Goal: Complete application form

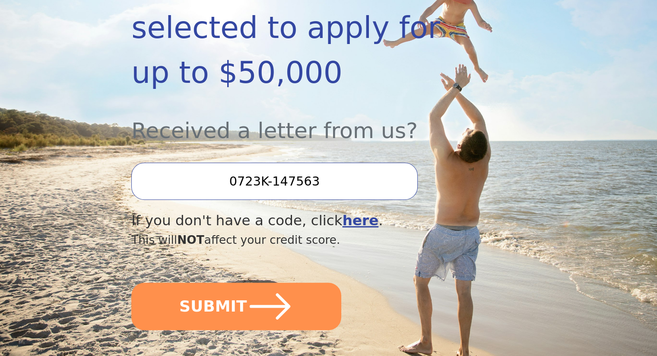
scroll to position [229, 0]
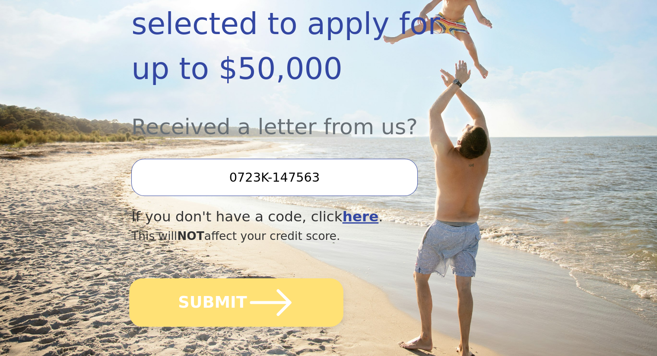
click at [272, 279] on icon "submit" at bounding box center [270, 302] width 47 height 47
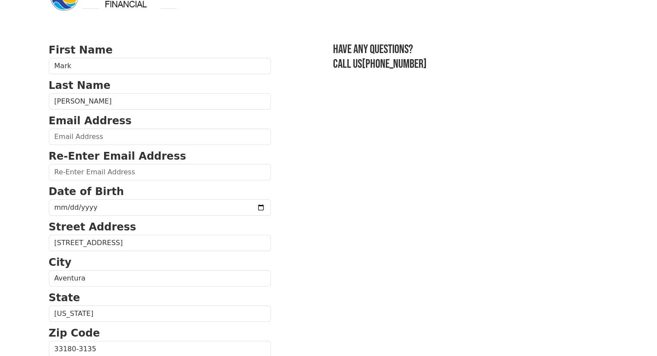
scroll to position [28, 0]
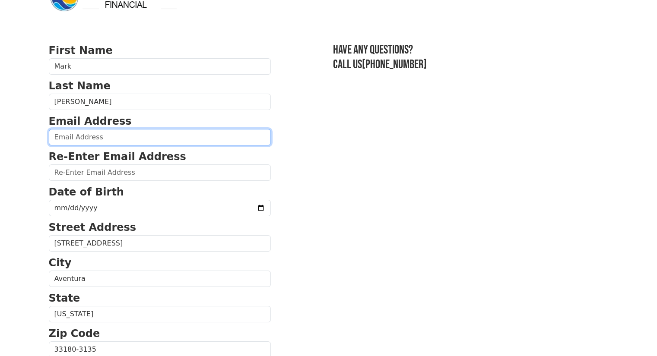
click at [103, 139] on input "email" at bounding box center [160, 137] width 222 height 16
type input "[EMAIL_ADDRESS][DOMAIN_NAME]"
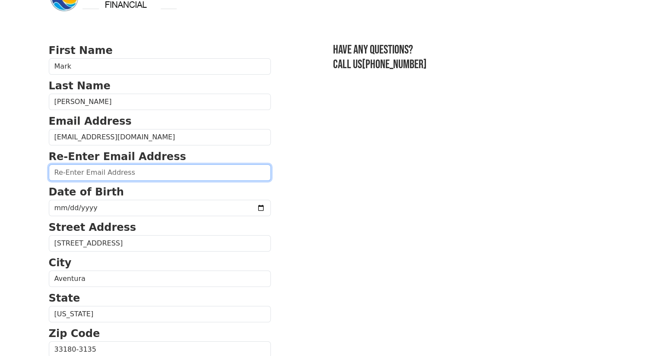
type input "[EMAIL_ADDRESS][DOMAIN_NAME]"
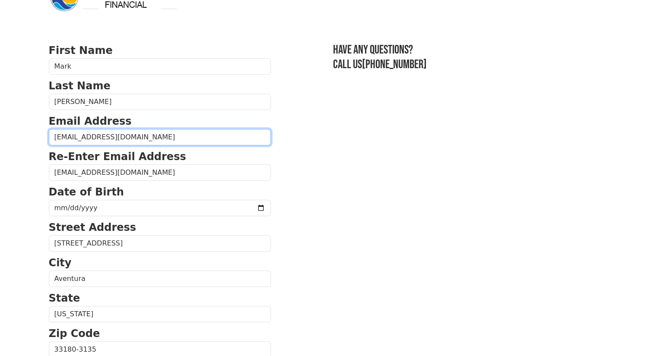
type input "[PHONE_NUMBER]"
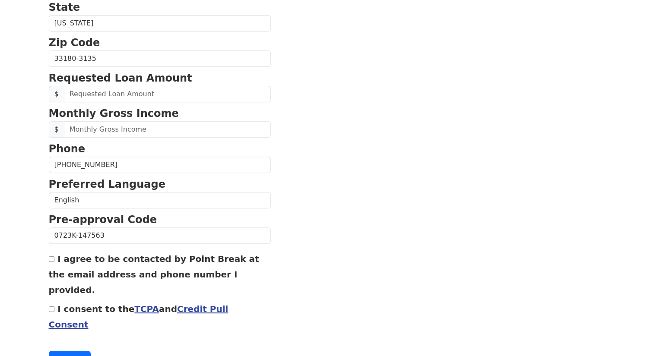
scroll to position [319, 0]
click at [51, 256] on input "I agree to be contacted by Point Break at the email address and phone number I …" at bounding box center [52, 259] width 6 height 6
checkbox input "true"
click at [49, 306] on input "I consent to the TCPA and Credit Pull Consent" at bounding box center [52, 309] width 6 height 6
checkbox input "true"
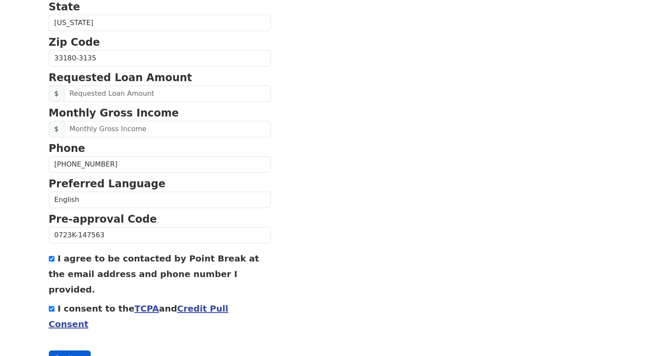
click at [70, 351] on button "Continue" at bounding box center [70, 359] width 42 height 16
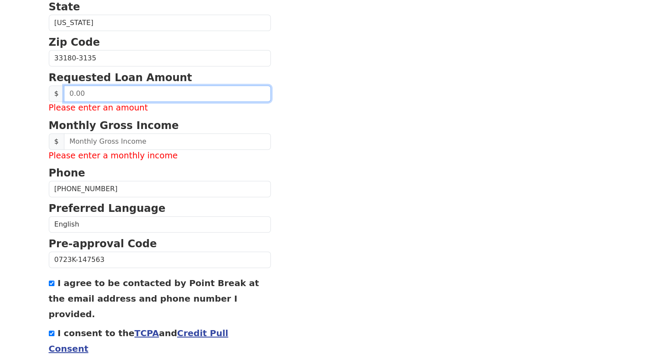
click at [109, 89] on input "text" at bounding box center [167, 93] width 207 height 16
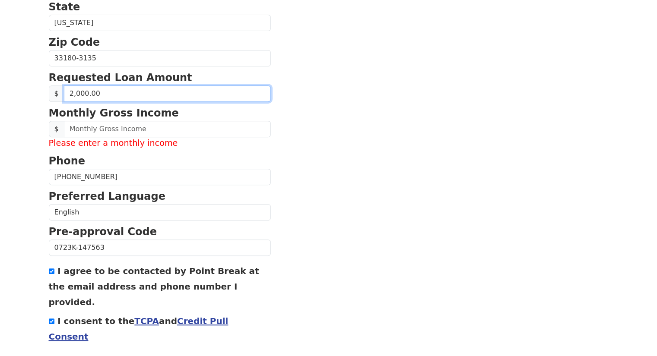
type input "20,000.00"
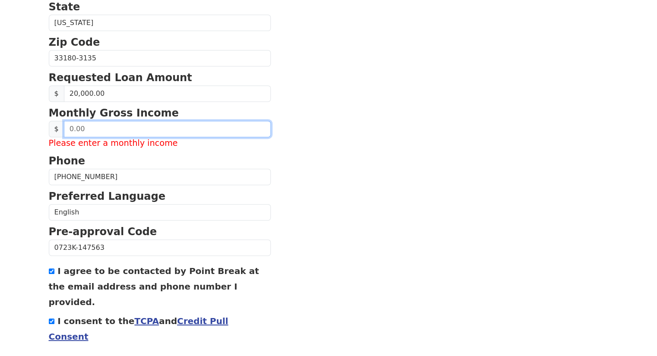
click at [107, 126] on input "text" at bounding box center [167, 129] width 207 height 16
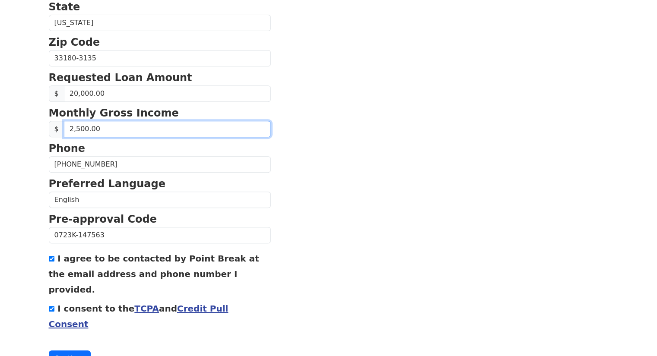
type input "25,000.00"
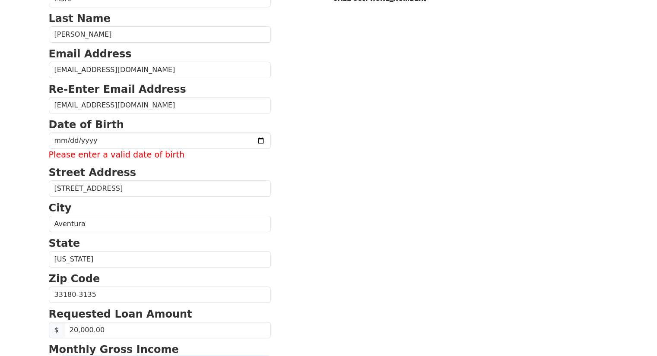
scroll to position [95, 0]
click at [63, 143] on input "date" at bounding box center [160, 141] width 222 height 16
type input "[DATE]"
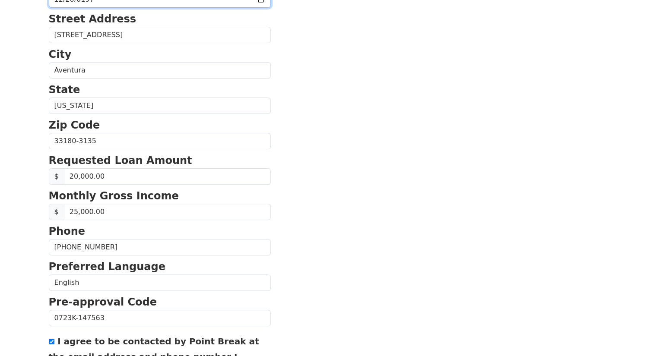
scroll to position [329, 0]
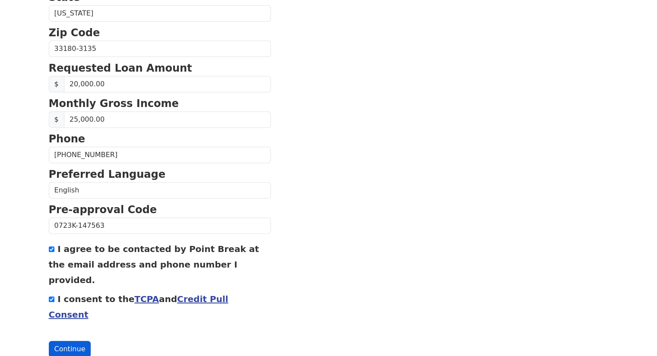
click at [66, 341] on button "Continue" at bounding box center [70, 349] width 42 height 16
